Goal: Task Accomplishment & Management: Manage account settings

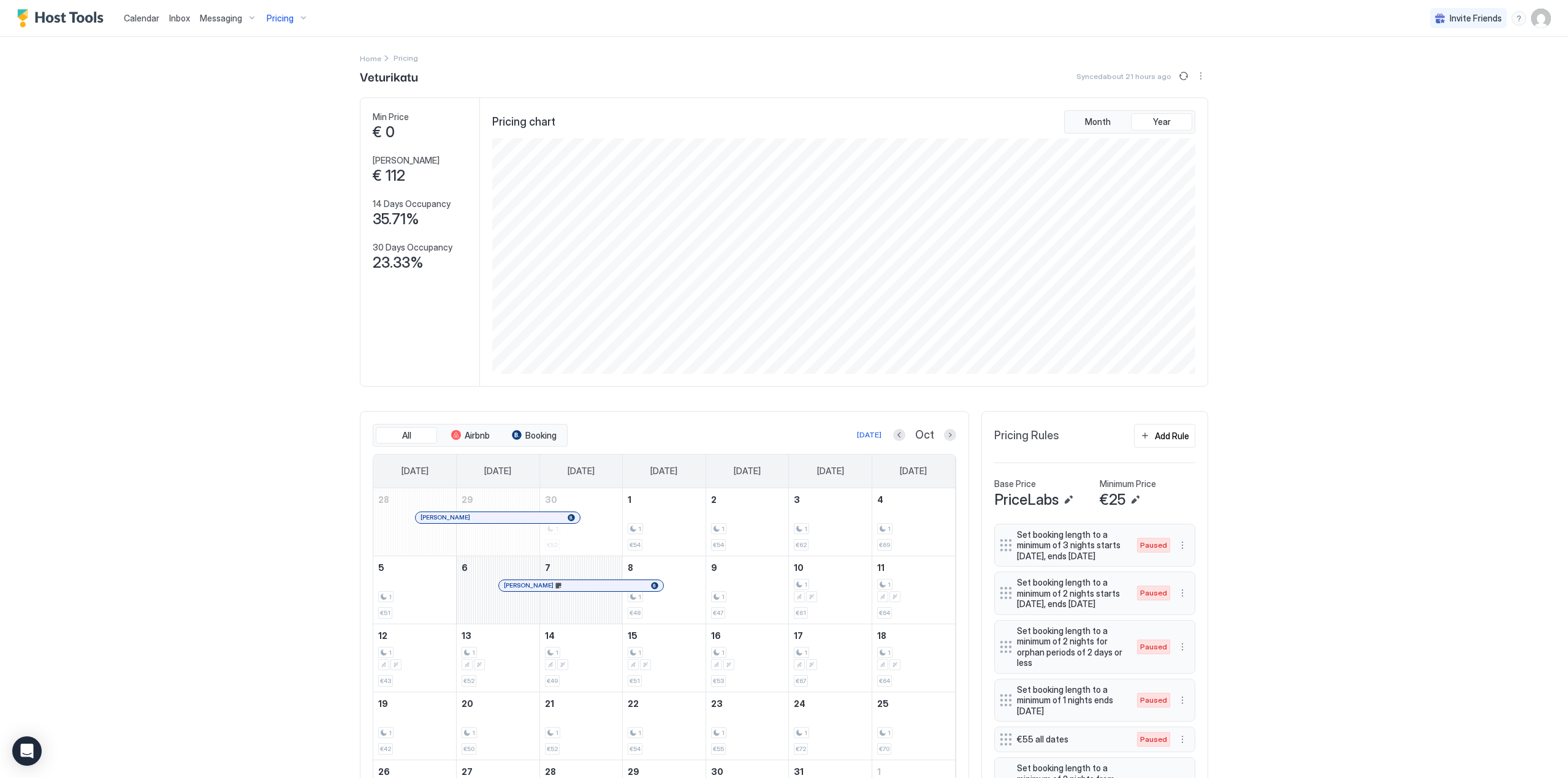
click at [1537, 14] on img "User profile" at bounding box center [1541, 19] width 19 height 19
click at [1476, 69] on div "Settings" at bounding box center [1462, 68] width 156 height 22
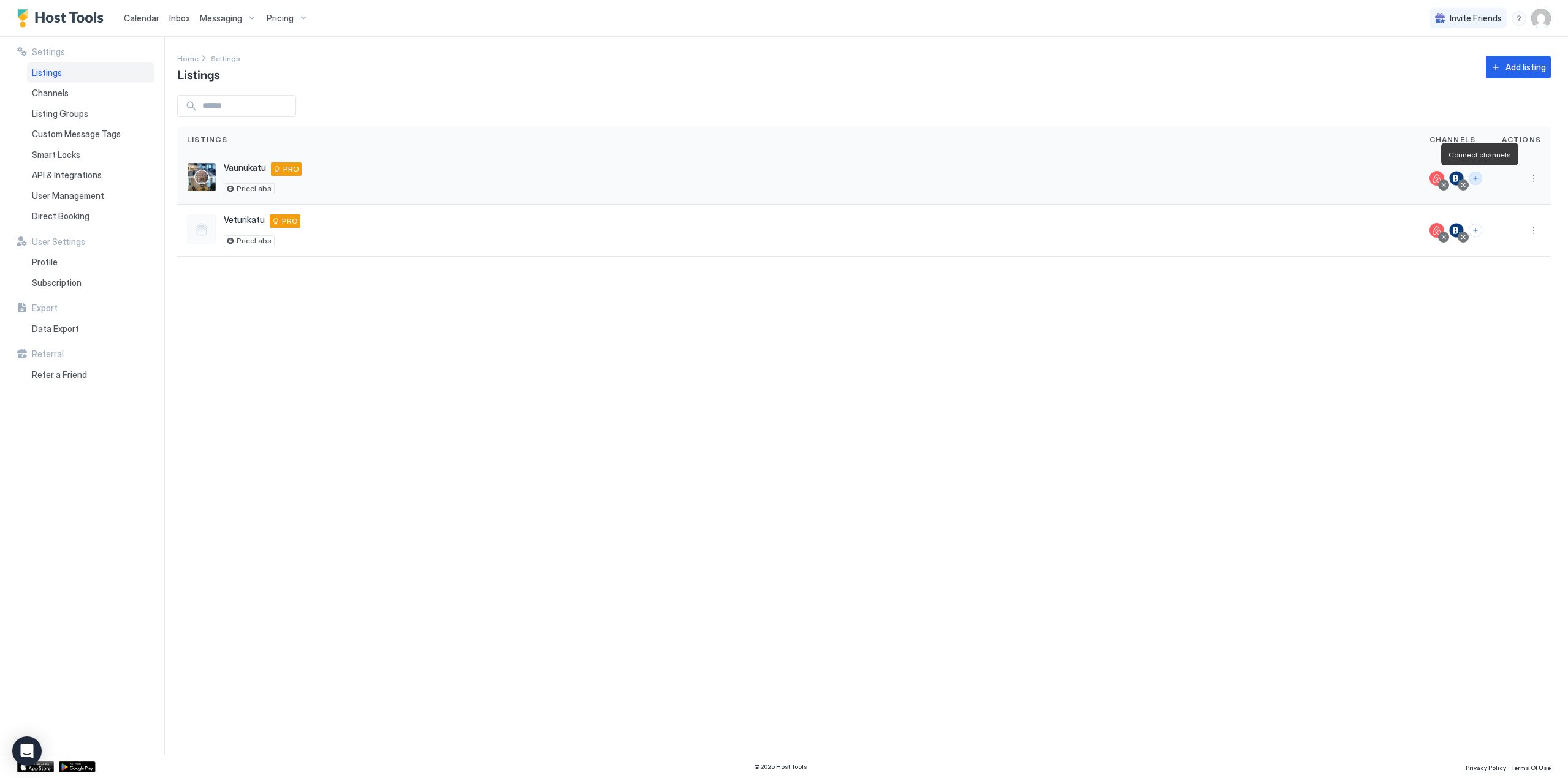
click at [1479, 180] on button "Connect channels" at bounding box center [1475, 178] width 14 height 14
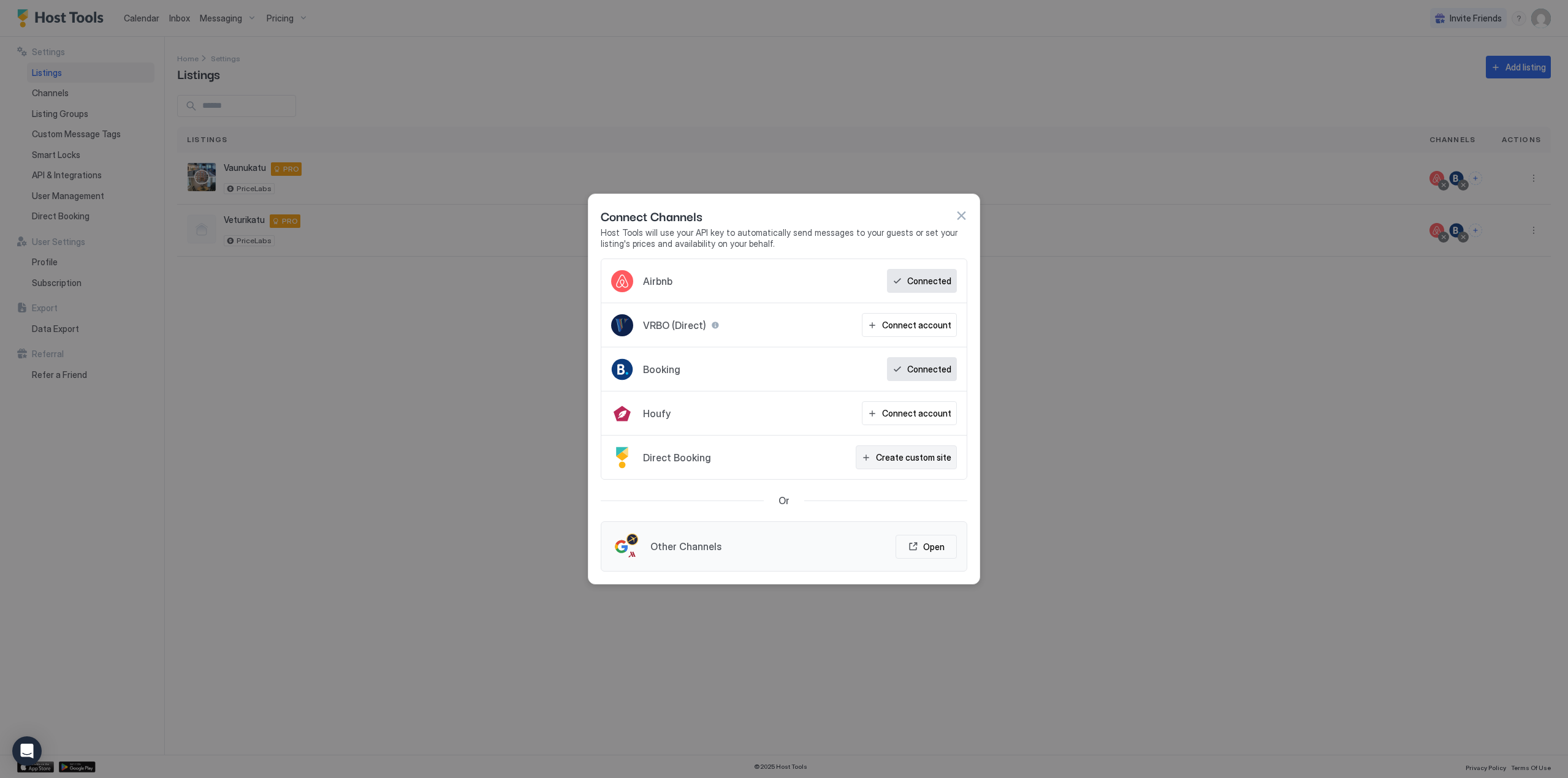
click at [931, 456] on div "Create custom site" at bounding box center [914, 457] width 76 height 13
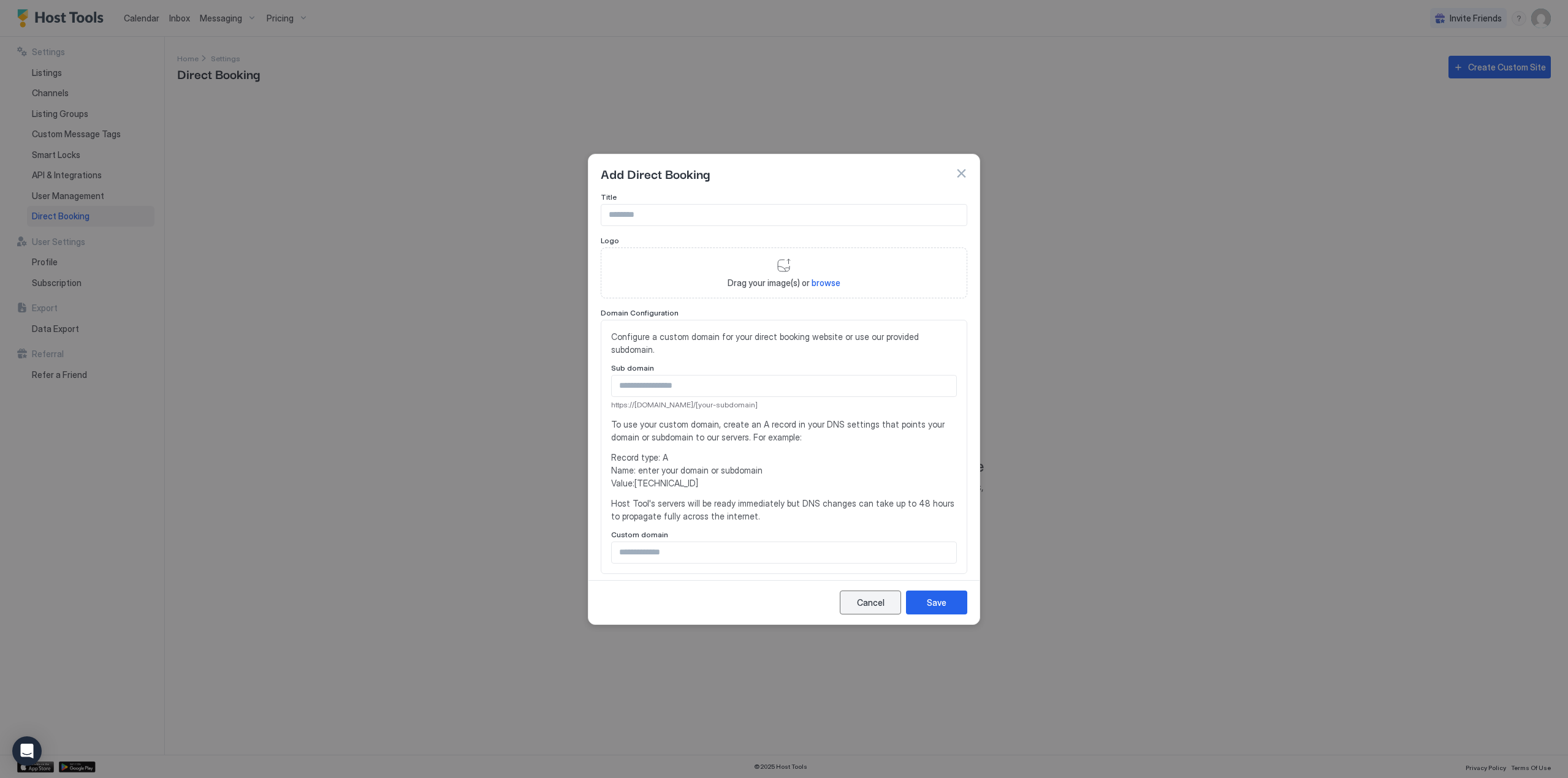
click at [864, 606] on div "Cancel" at bounding box center [870, 602] width 27 height 13
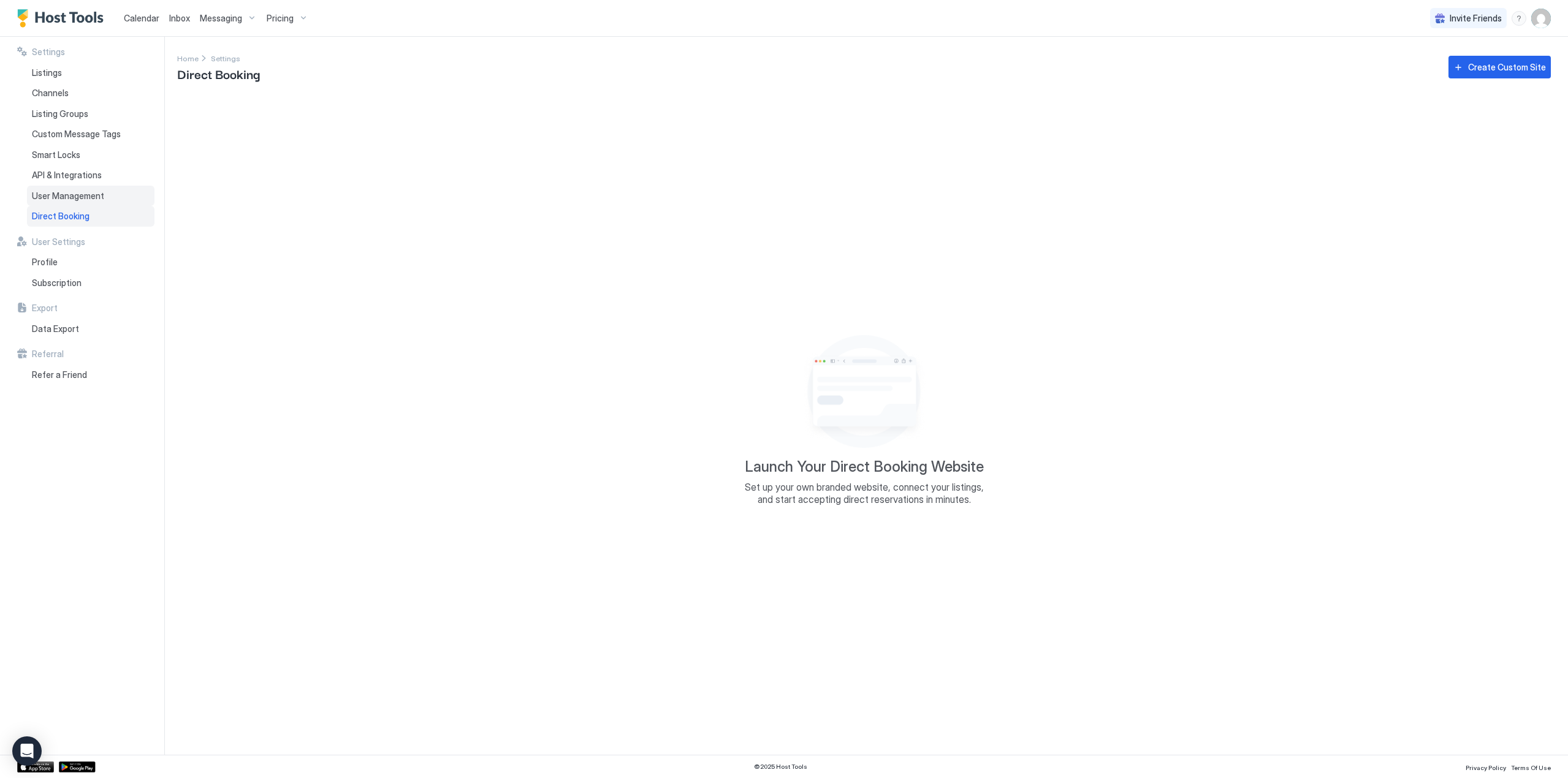
click at [69, 193] on span "User Management" at bounding box center [68, 197] width 73 height 11
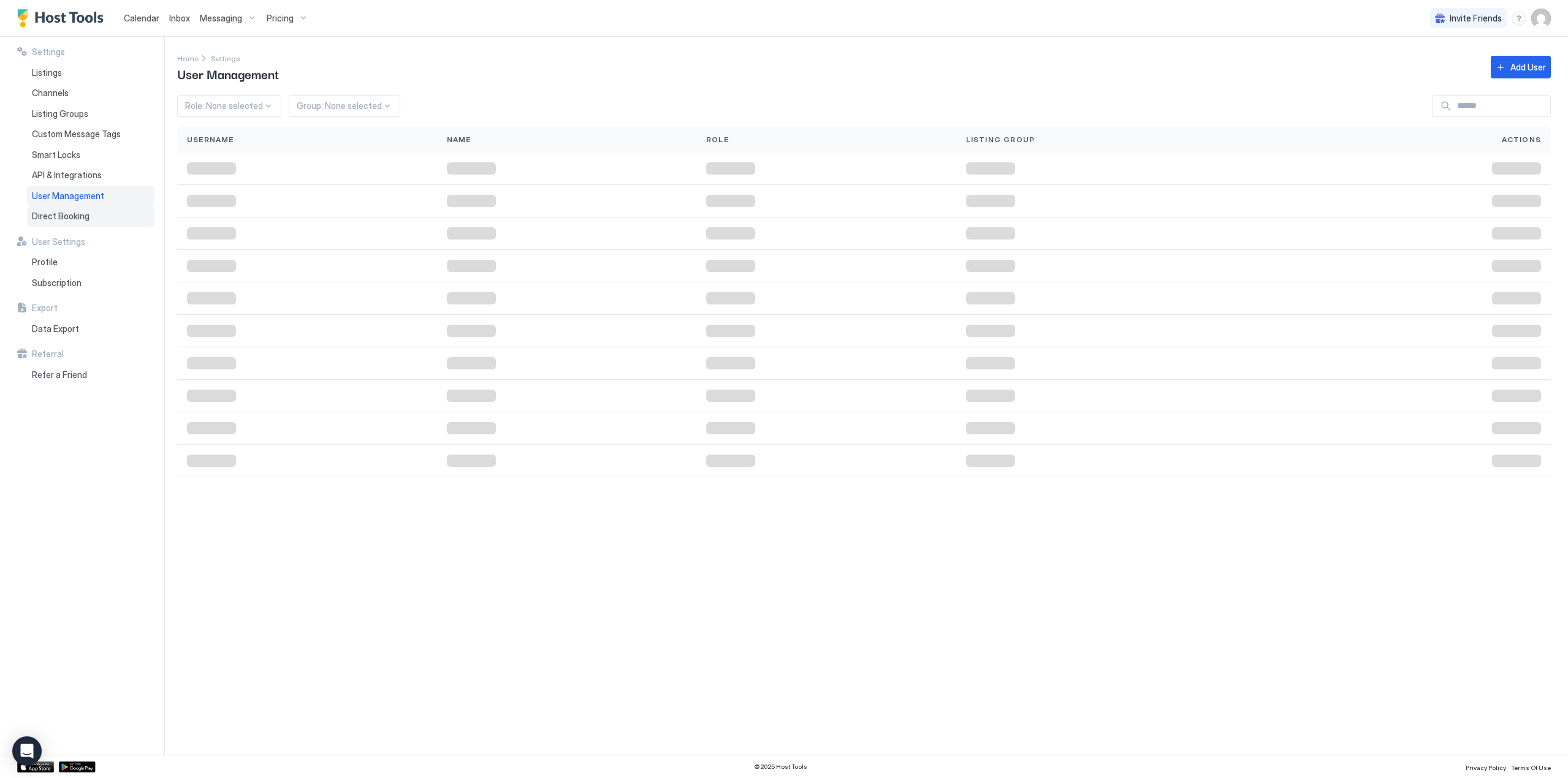
click at [62, 211] on span "Direct Booking" at bounding box center [60, 217] width 57 height 11
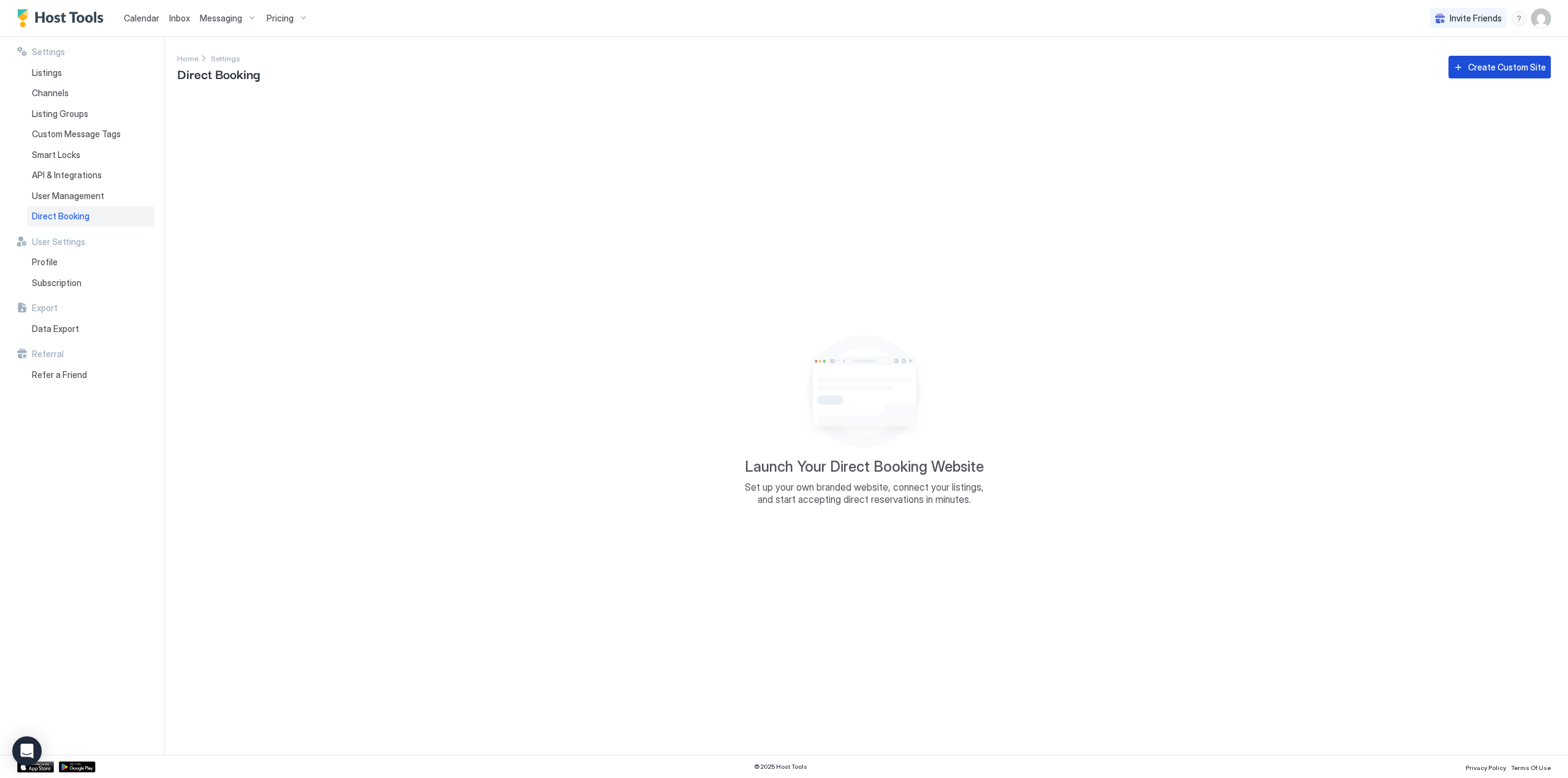
click at [1487, 67] on div "Create Custom Site" at bounding box center [1507, 67] width 78 height 13
